Goal: Navigation & Orientation: Find specific page/section

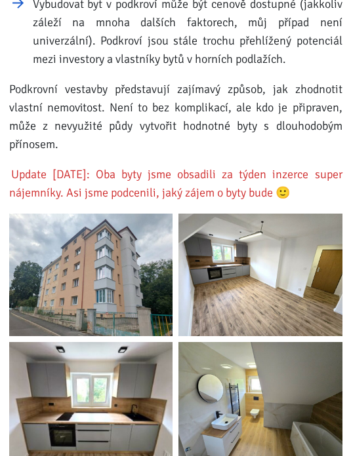
scroll to position [1937, 0]
click at [145, 277] on img at bounding box center [91, 275] width 164 height 123
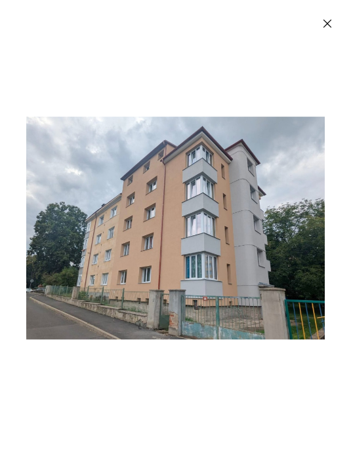
click at [292, 212] on img "Enlarged image" at bounding box center [175, 228] width 298 height 223
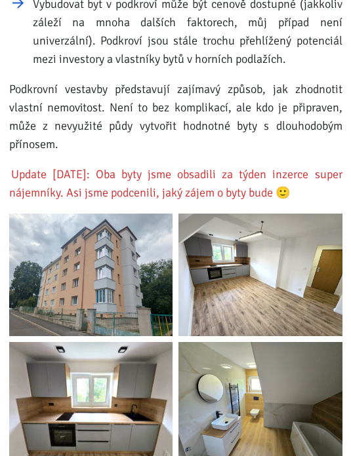
click at [258, 251] on img at bounding box center [260, 275] width 164 height 123
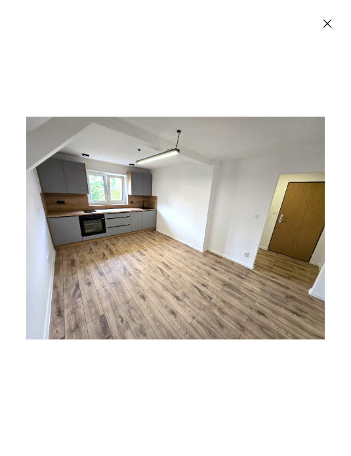
click at [256, 288] on img "Enlarged image" at bounding box center [175, 228] width 298 height 223
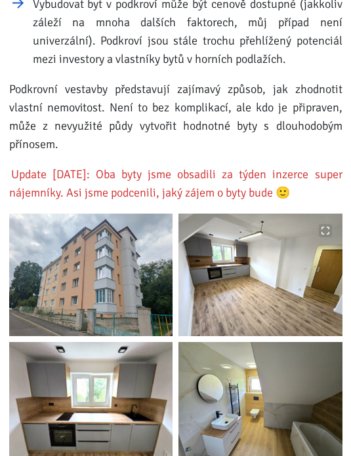
click at [159, 353] on button "Enlarge" at bounding box center [155, 359] width 13 height 13
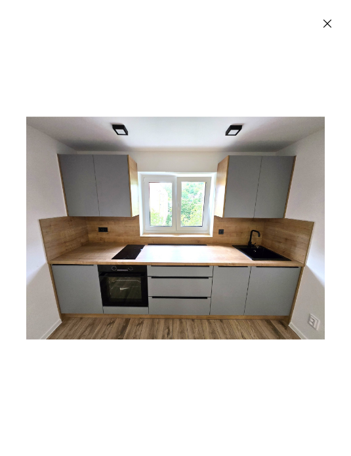
click at [256, 262] on img "Enlarged image" at bounding box center [175, 228] width 298 height 223
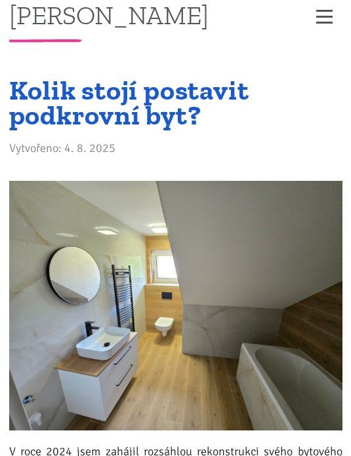
scroll to position [0, 0]
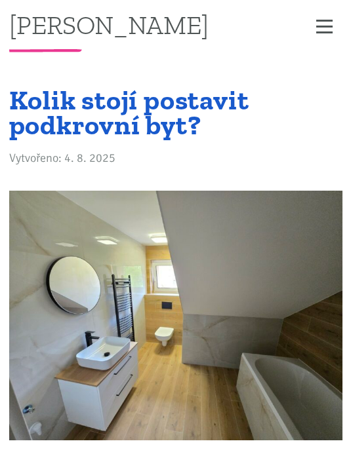
click at [315, 36] on button "Zobrazit menu" at bounding box center [324, 26] width 35 height 23
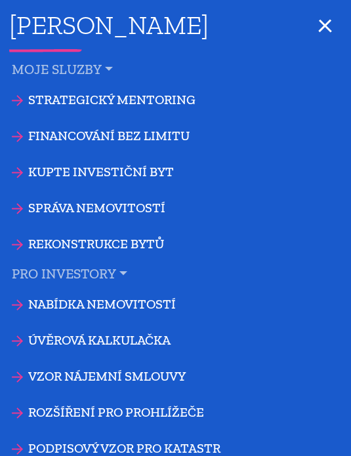
scroll to position [41, 0]
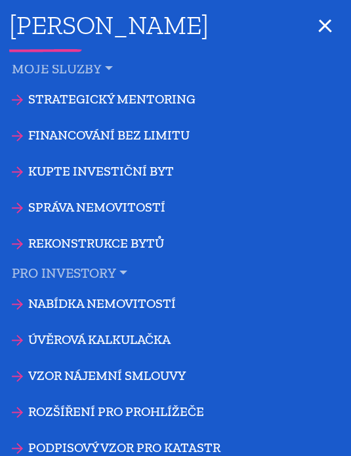
click at [147, 209] on link "Správa nemovitostí" at bounding box center [175, 207] width 351 height 30
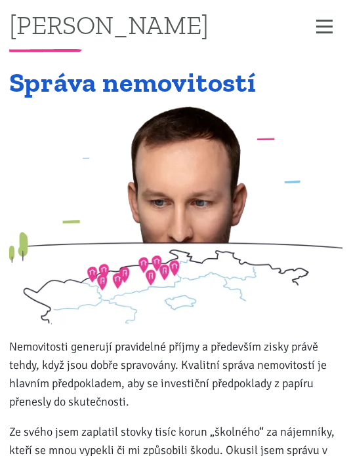
click at [322, 25] on span "Zobrazit menu" at bounding box center [324, 27] width 16 height 16
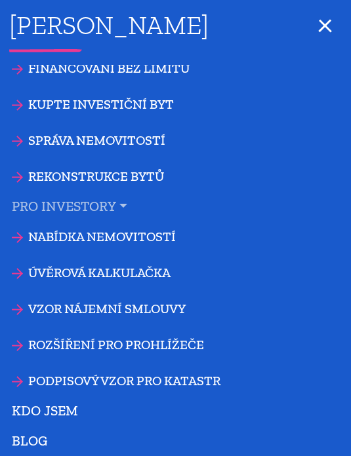
scroll to position [108, 0]
click at [160, 237] on link "Nabídka nemovitostí" at bounding box center [175, 237] width 351 height 30
